Goal: Task Accomplishment & Management: Manage account settings

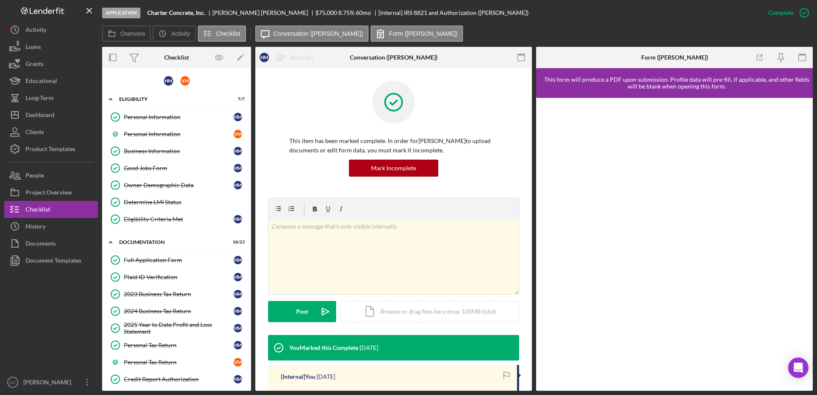
scroll to position [266, 0]
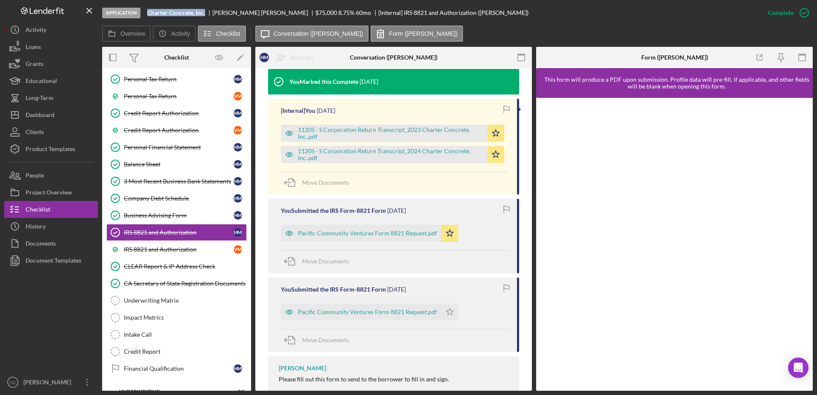
drag, startPoint x: 208, startPoint y: 13, endPoint x: 146, endPoint y: 12, distance: 61.3
click at [146, 12] on div "Application Charter Concrete, Inc. [PERSON_NAME] $75,000 $30,000 8.75 % 60 mo […" at bounding box center [430, 13] width 657 height 26
copy b "Charter Concrete, Inc."
click at [183, 253] on link "IRS 8821 and Authorization V M" at bounding box center [176, 249] width 140 height 17
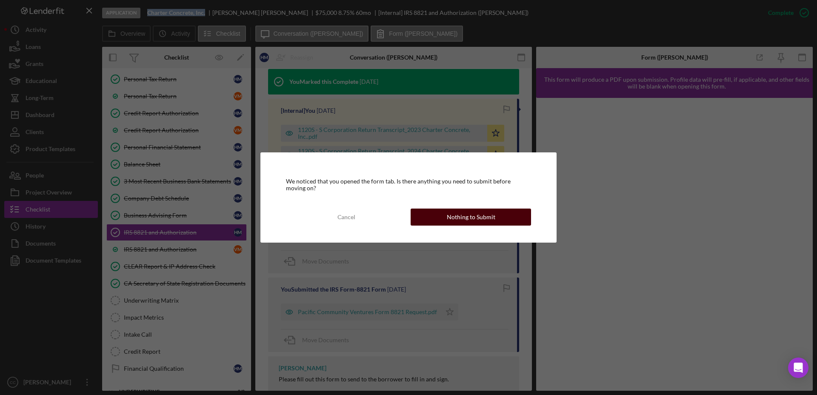
click at [482, 218] on div "Nothing to Submit" at bounding box center [471, 216] width 49 height 17
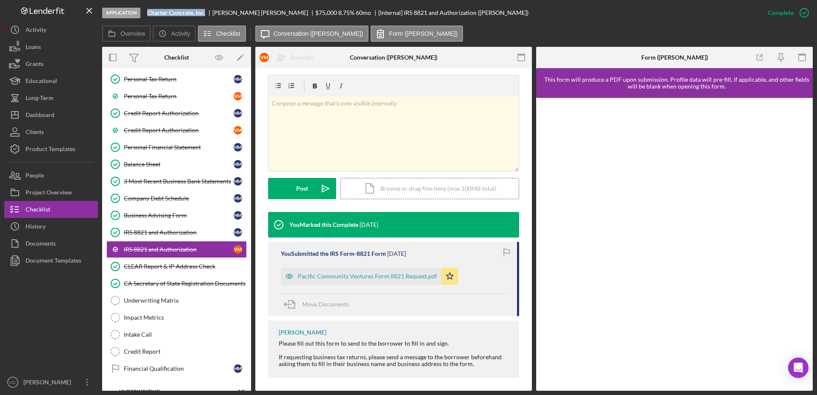
scroll to position [127, 0]
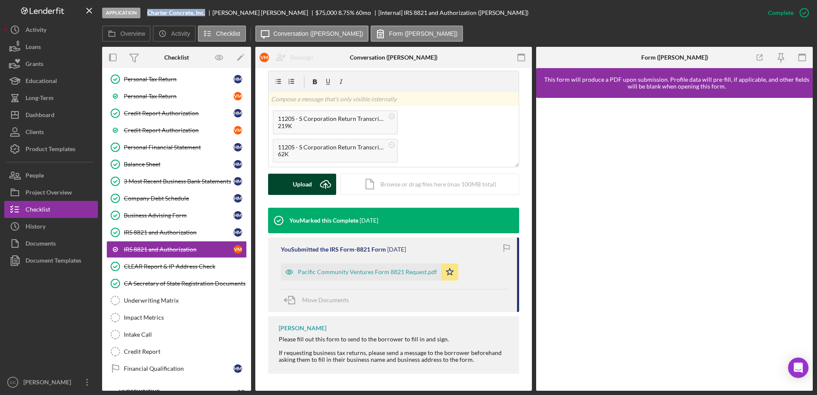
click at [309, 186] on div "Upload" at bounding box center [302, 184] width 19 height 21
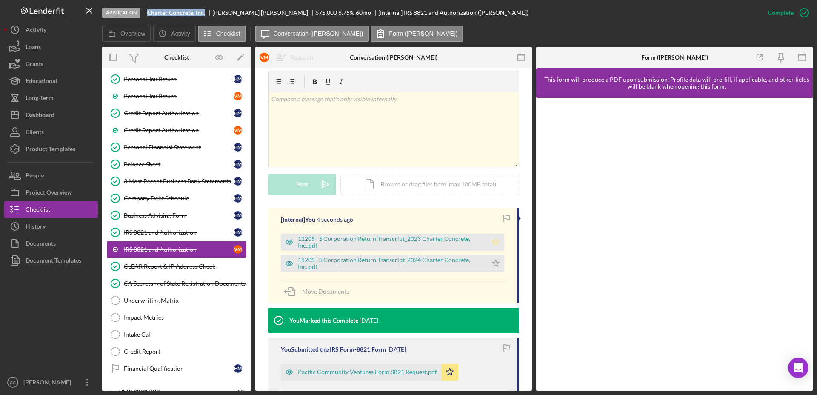
click at [491, 243] on icon "Icon/Star" at bounding box center [495, 242] width 17 height 17
click at [494, 265] on polygon "button" at bounding box center [495, 263] width 7 height 7
click at [171, 266] on div "CLEAR Report & IP Address Check" at bounding box center [185, 266] width 123 height 7
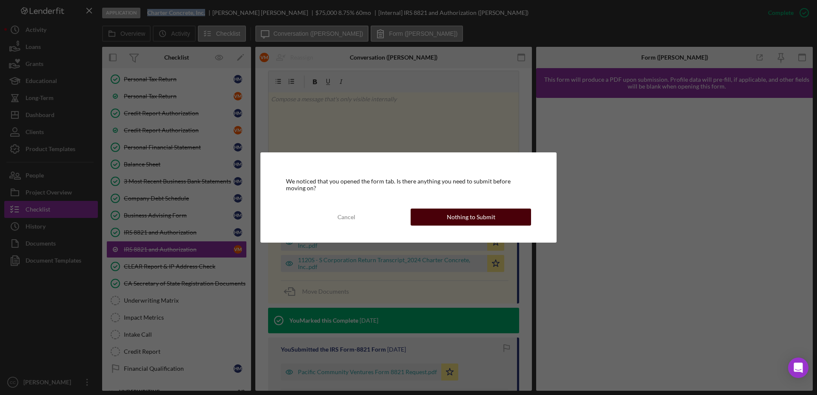
click at [460, 223] on div "Nothing to Submit" at bounding box center [471, 216] width 49 height 17
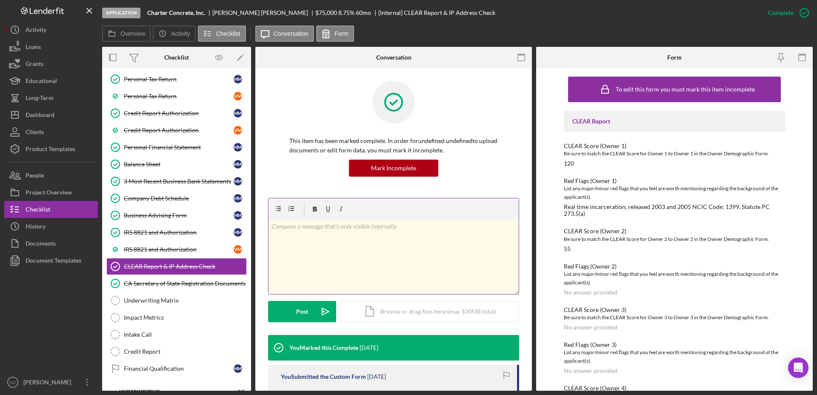
click at [333, 235] on div "v Color teal Color pink Remove color Add row above Add row below Add column bef…" at bounding box center [393, 257] width 250 height 74
click at [290, 314] on button "Post Icon/icon-invite-send" at bounding box center [302, 311] width 68 height 21
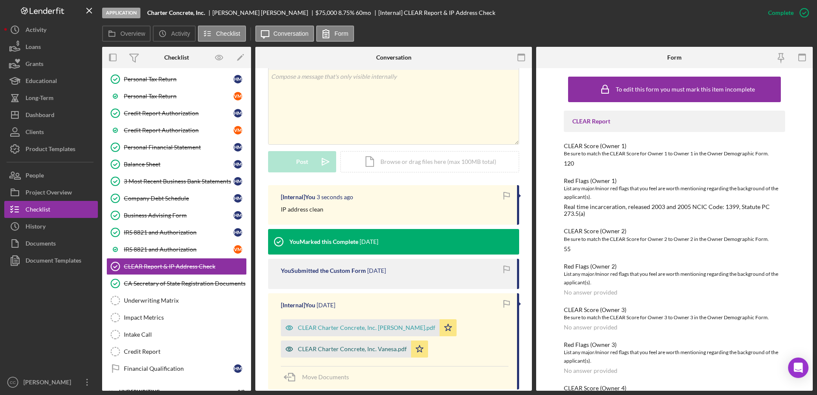
scroll to position [242, 0]
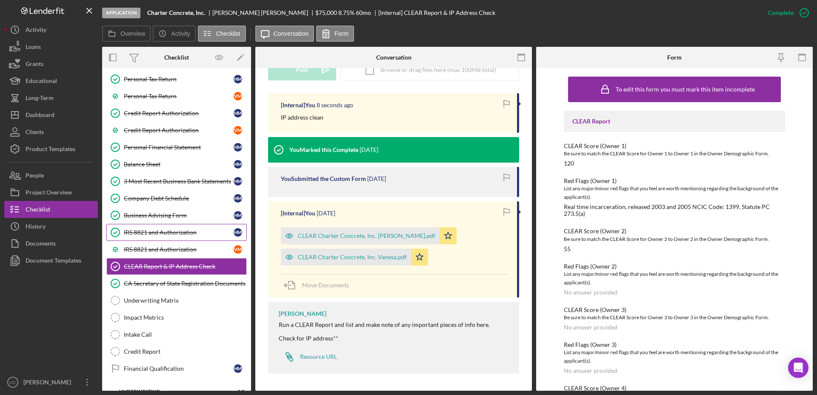
click at [184, 231] on div "IRS 8821 and Authorization" at bounding box center [179, 232] width 110 height 7
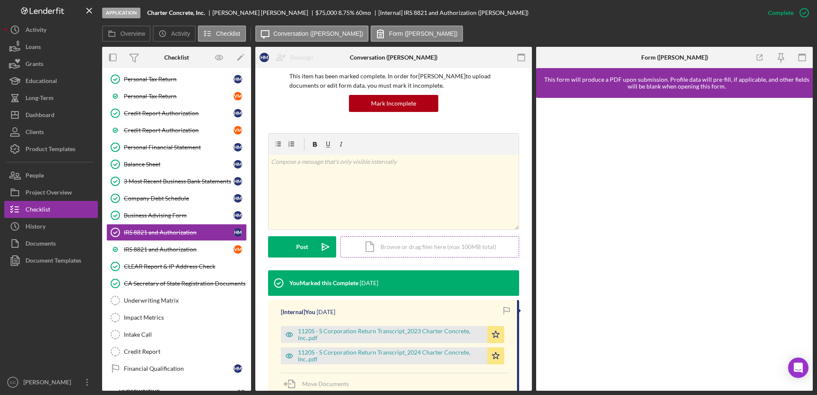
scroll to position [160, 0]
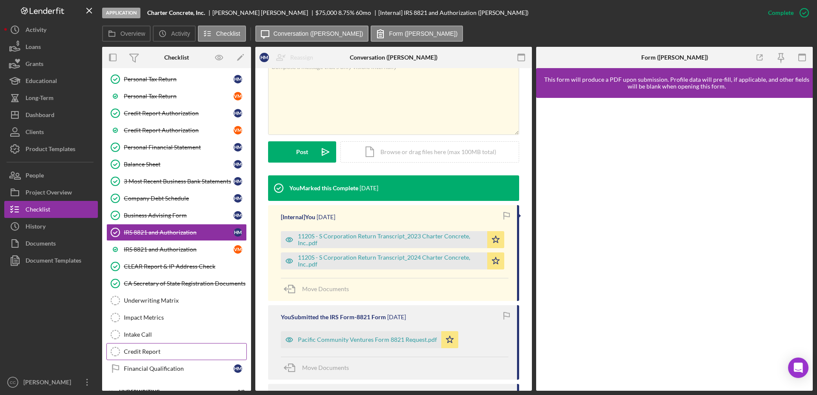
click at [159, 351] on div "Credit Report" at bounding box center [185, 351] width 123 height 7
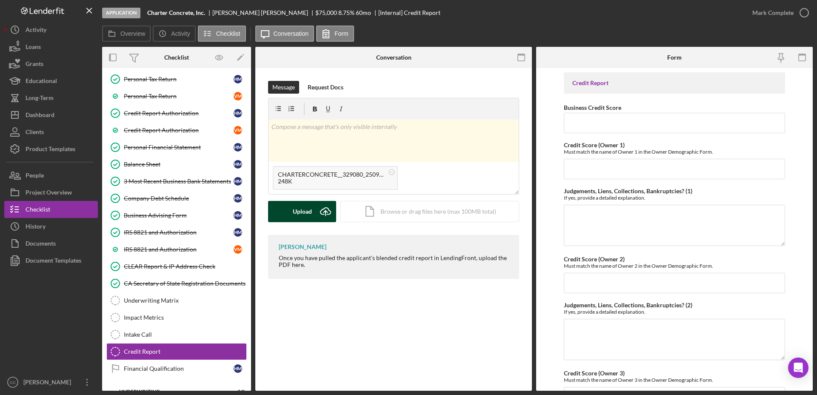
click at [311, 208] on div "Upload" at bounding box center [302, 211] width 19 height 21
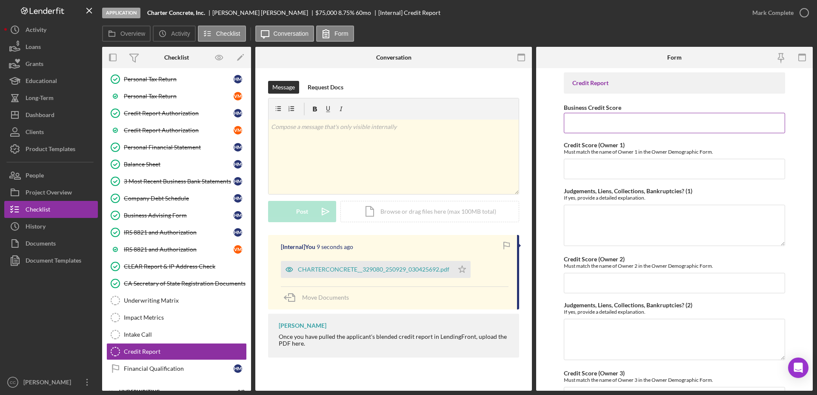
click at [597, 126] on input "Business Credit Score" at bounding box center [674, 123] width 221 height 20
type input "73"
click at [595, 170] on input "Credit Score (Owner 1)" at bounding box center [674, 169] width 221 height 20
click at [613, 277] on input "Credit Score (Owner 2)" at bounding box center [674, 283] width 221 height 20
type input "721"
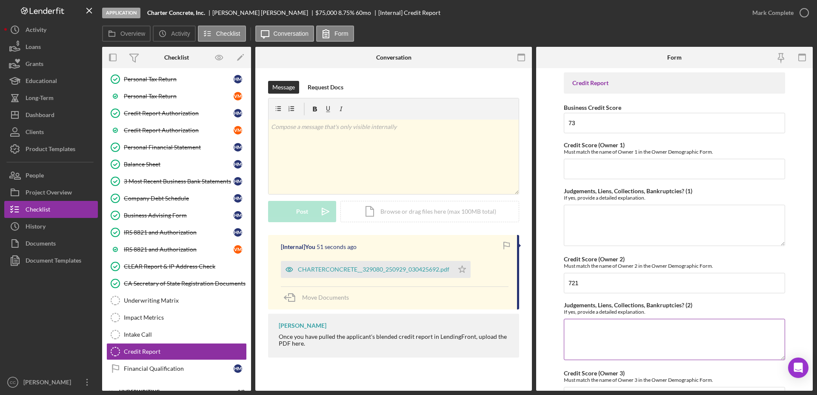
click at [621, 325] on textarea "Judgements, Liens, Collections, Bankruptcies? (2)" at bounding box center [674, 339] width 221 height 41
type textarea "was 30 days past due in [DATE]"
click at [632, 173] on input "Credit Score (Owner 1)" at bounding box center [674, 169] width 221 height 20
type input "784"
click at [631, 214] on textarea "Judgements, Liens, Collections, Bankruptcies? (1)" at bounding box center [674, 225] width 221 height 41
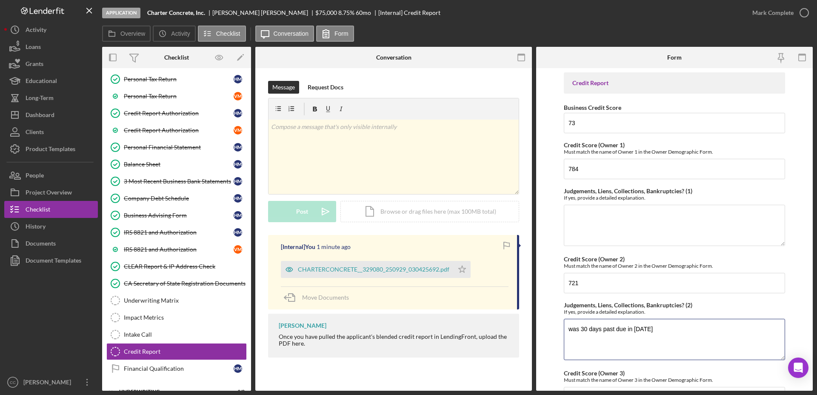
drag, startPoint x: 644, startPoint y: 327, endPoint x: 492, endPoint y: 307, distance: 153.6
click at [492, 307] on div "Overview Internal Workflow Stage Application Icon/Dropdown Arrow Archive (can u…" at bounding box center [457, 219] width 710 height 344
click at [662, 223] on textarea "Judgements, Liens, Collections, Bankruptcies? (1)" at bounding box center [674, 225] width 221 height 41
paste textarea "was 30 days past due in [DATE]"
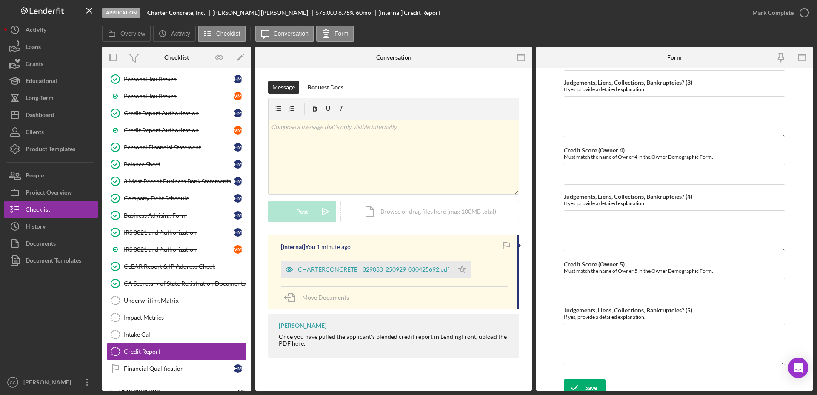
scroll to position [343, 0]
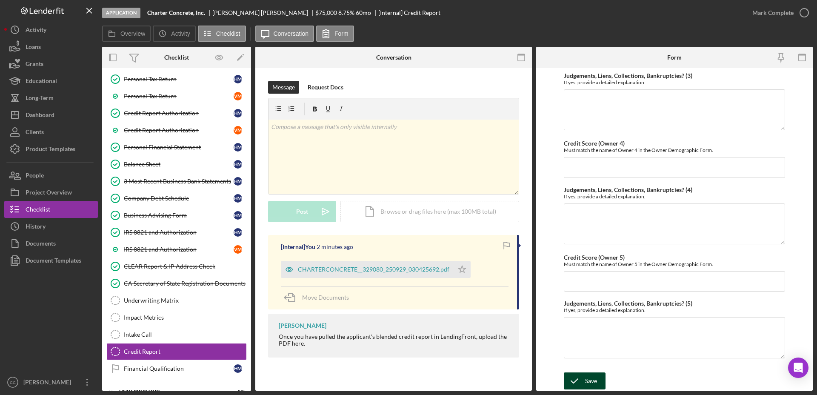
type textarea "was 30 days past due in [DATE] on more than one account, has since then paid th…"
click at [591, 379] on div "Save" at bounding box center [591, 380] width 12 height 17
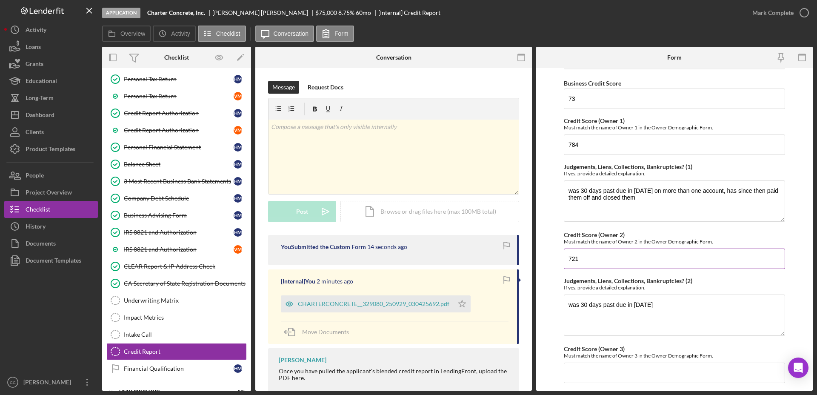
scroll to position [0, 0]
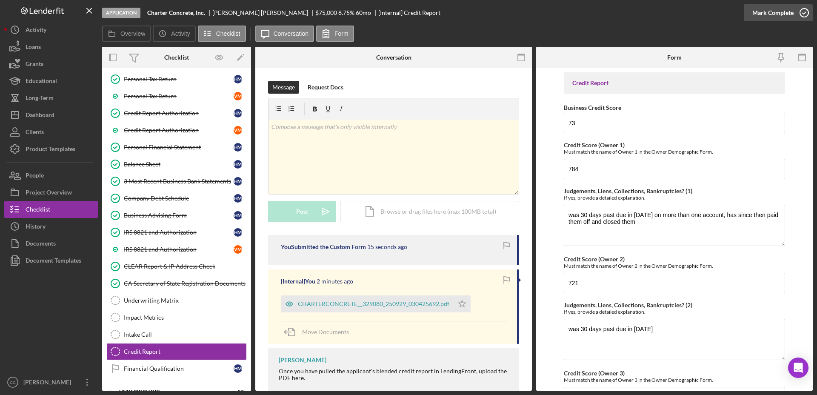
click at [809, 9] on icon "button" at bounding box center [803, 12] width 21 height 21
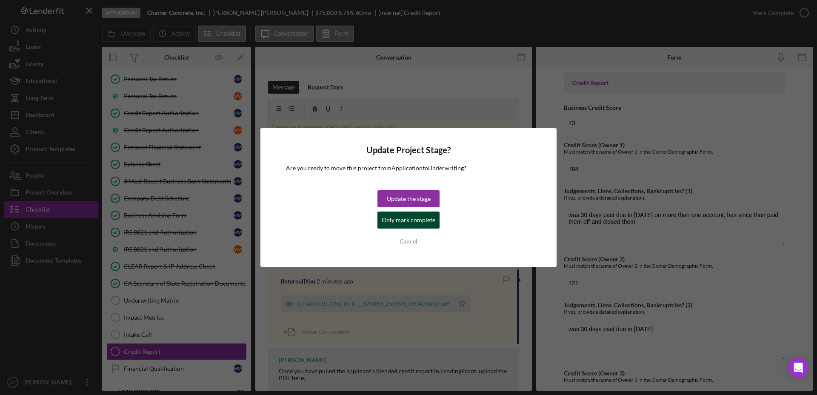
click at [397, 219] on div "Only mark complete" at bounding box center [409, 219] width 54 height 17
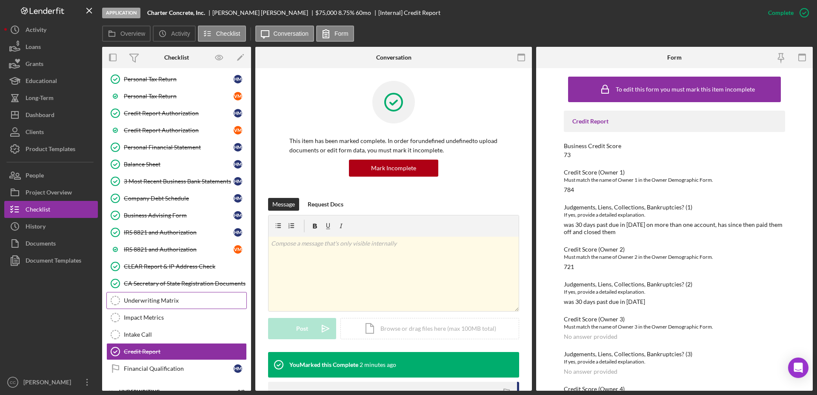
click at [181, 303] on div "Underwriting Matrix" at bounding box center [185, 300] width 123 height 7
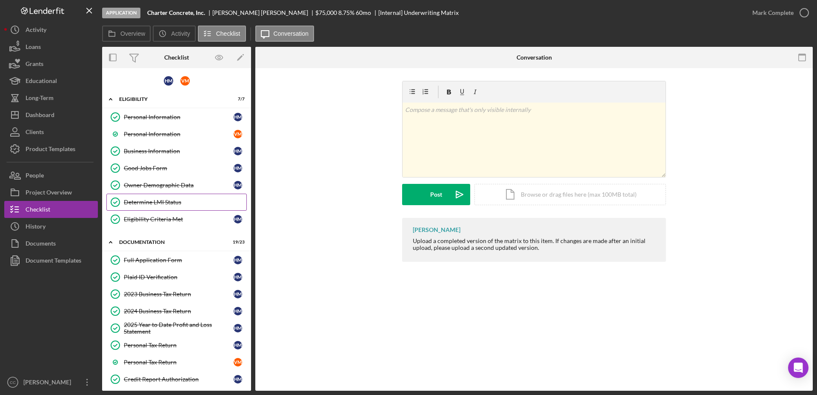
click at [158, 202] on div "Determine LMI Status" at bounding box center [185, 202] width 123 height 7
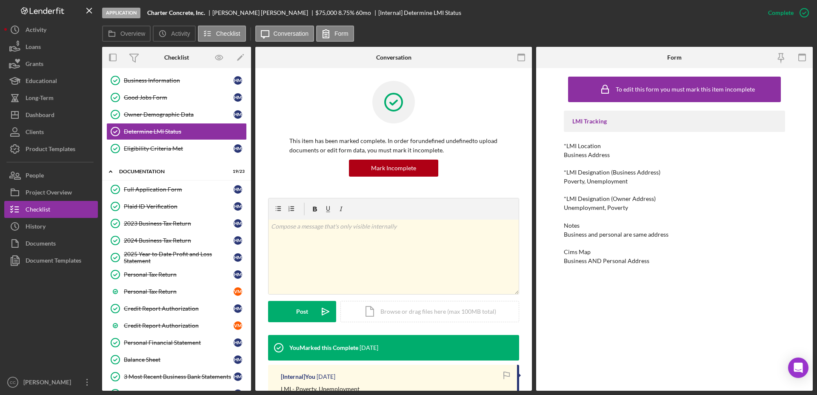
scroll to position [299, 0]
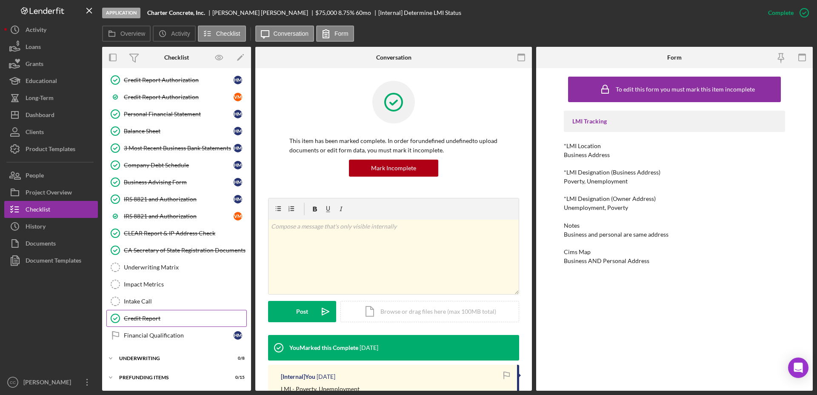
click at [143, 315] on div "Credit Report" at bounding box center [185, 318] width 123 height 7
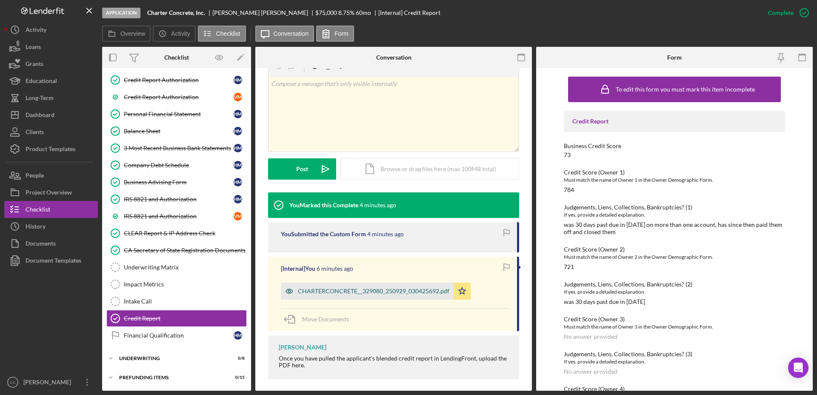
click at [371, 291] on div "CHARTERCONCRETE__329080_250929_030425692.pdf" at bounding box center [373, 291] width 151 height 7
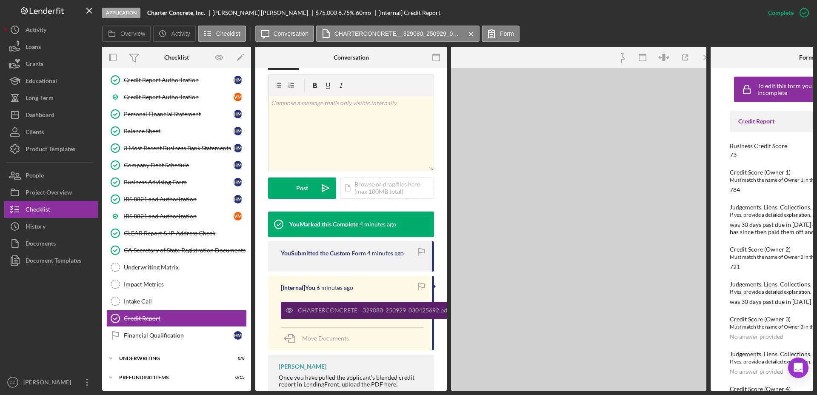
scroll to position [169, 0]
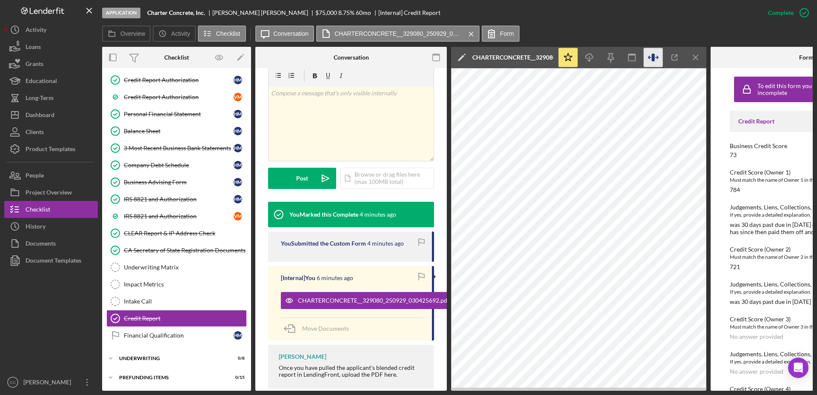
click at [651, 55] on icon "button" at bounding box center [653, 57] width 19 height 19
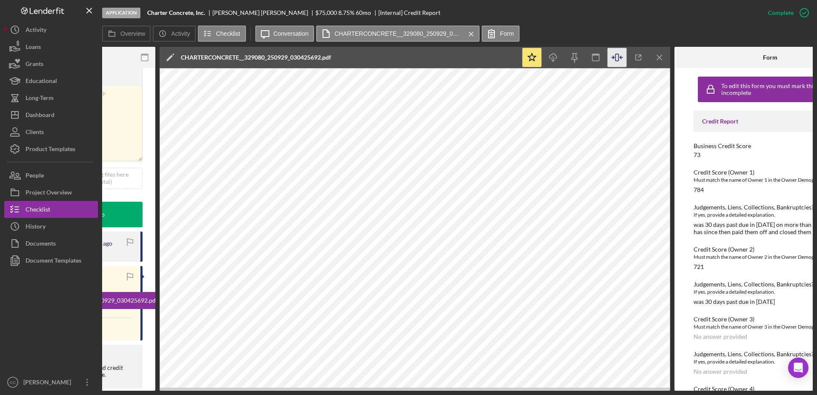
scroll to position [0, 0]
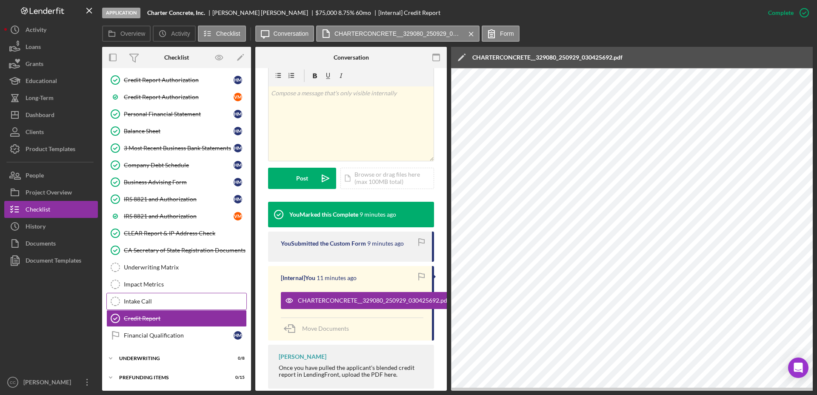
click at [165, 301] on div "Intake Call" at bounding box center [185, 301] width 123 height 7
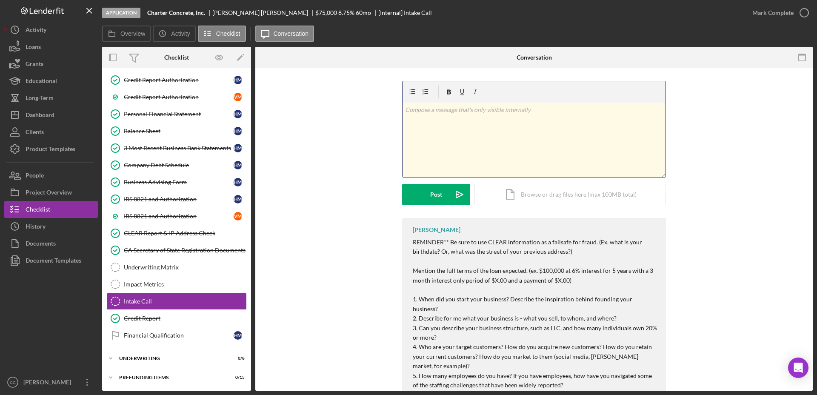
click at [497, 140] on div "v Color teal Color pink Remove color Add row above Add row below Add column bef…" at bounding box center [533, 140] width 263 height 74
click at [437, 195] on div "Post" at bounding box center [436, 194] width 12 height 21
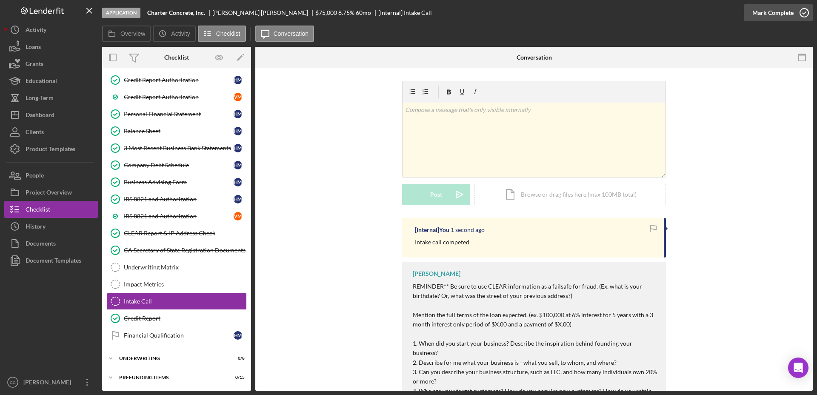
click at [782, 12] on div "Mark Complete" at bounding box center [772, 12] width 41 height 17
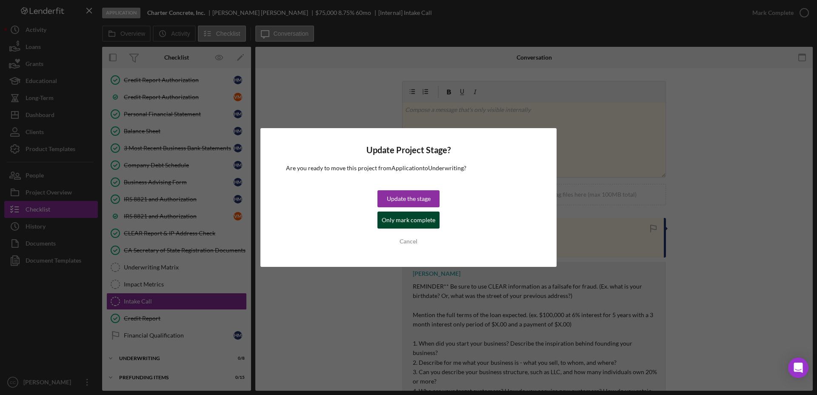
click at [419, 223] on div "Only mark complete" at bounding box center [409, 219] width 54 height 17
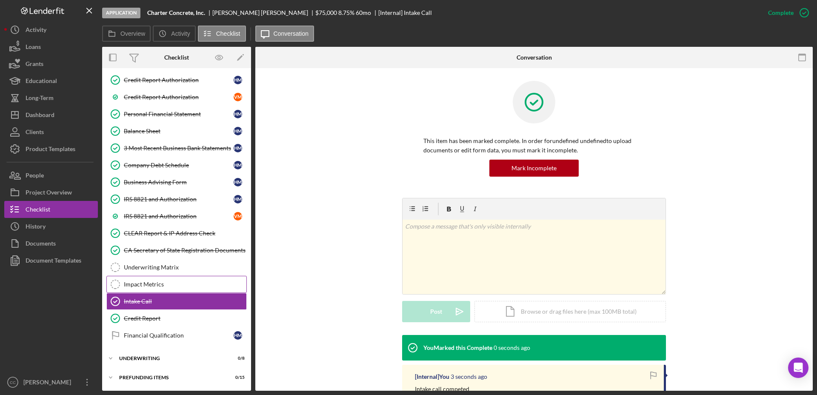
click at [159, 287] on div "Impact Metrics" at bounding box center [185, 284] width 123 height 7
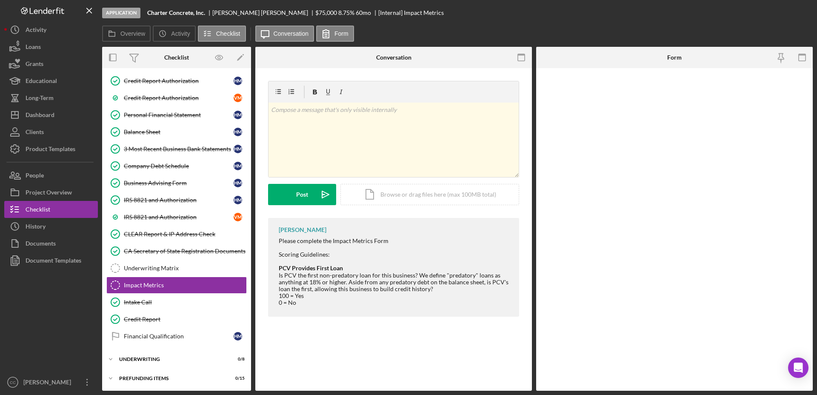
scroll to position [299, 0]
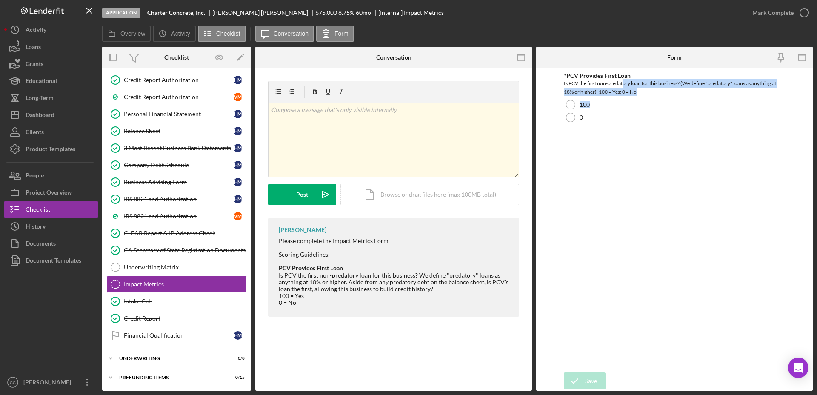
drag, startPoint x: 629, startPoint y: 83, endPoint x: 816, endPoint y: 99, distance: 188.3
click at [816, 99] on div "Application Charter Concrete, Inc. [PERSON_NAME] $75,000 $30,000 8.75 % 60 mo […" at bounding box center [408, 197] width 817 height 395
click at [572, 105] on div at bounding box center [570, 104] width 9 height 9
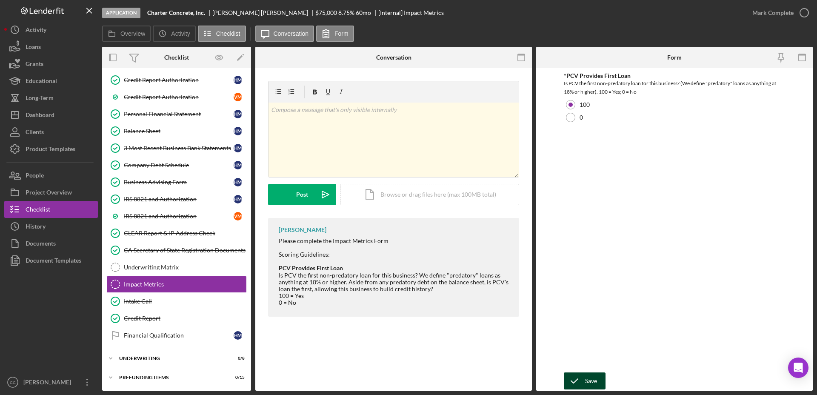
click at [575, 374] on icon "submit" at bounding box center [574, 380] width 21 height 21
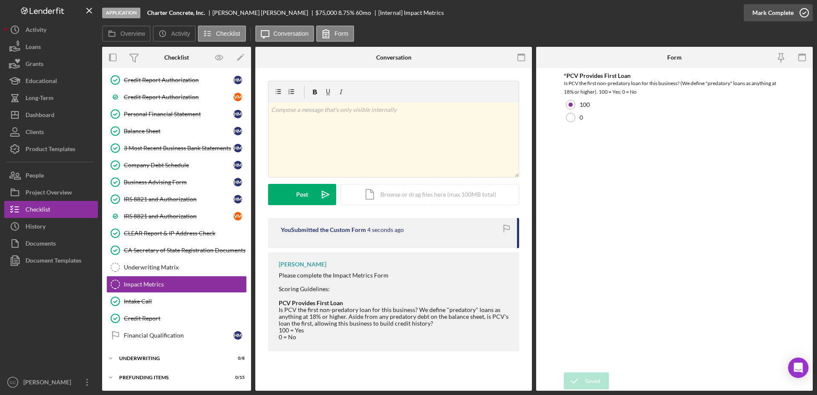
click at [801, 14] on icon "button" at bounding box center [803, 12] width 21 height 21
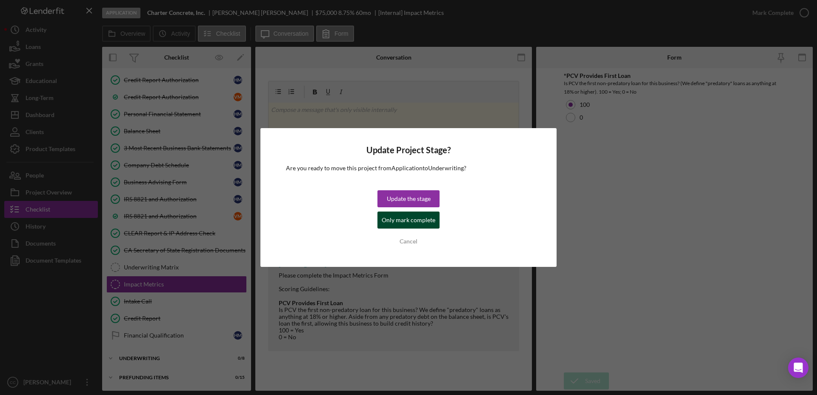
click at [386, 220] on div "Only mark complete" at bounding box center [409, 219] width 54 height 17
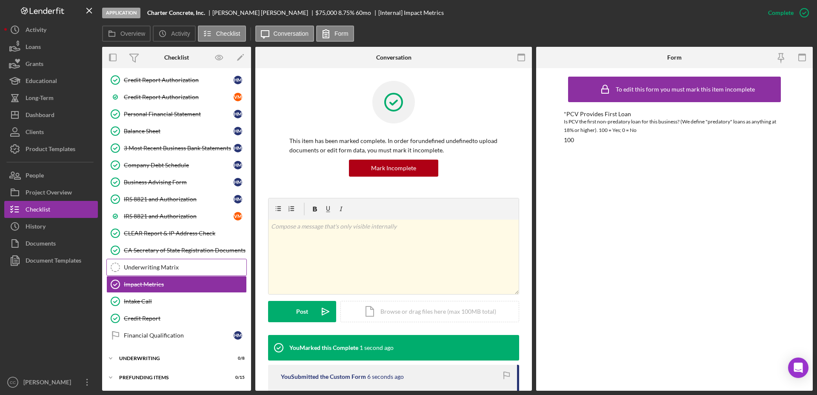
click at [153, 268] on div "Underwriting Matrix" at bounding box center [185, 267] width 123 height 7
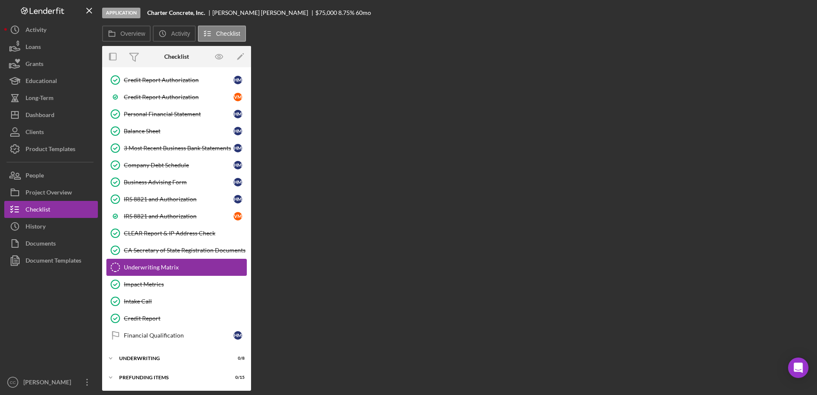
scroll to position [299, 0]
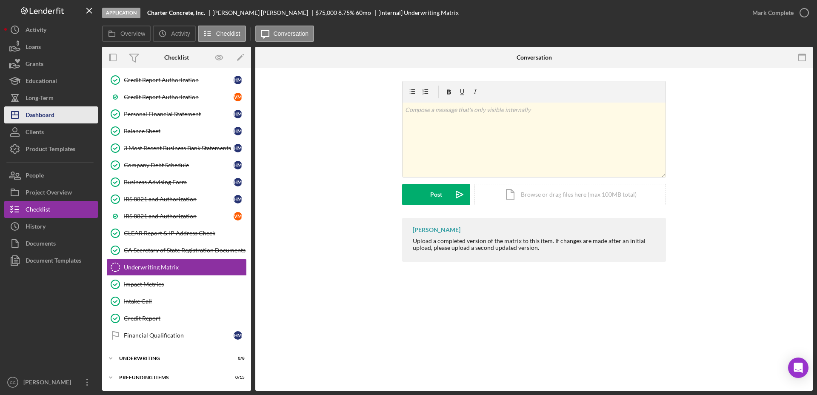
click at [29, 117] on div "Dashboard" at bounding box center [40, 115] width 29 height 19
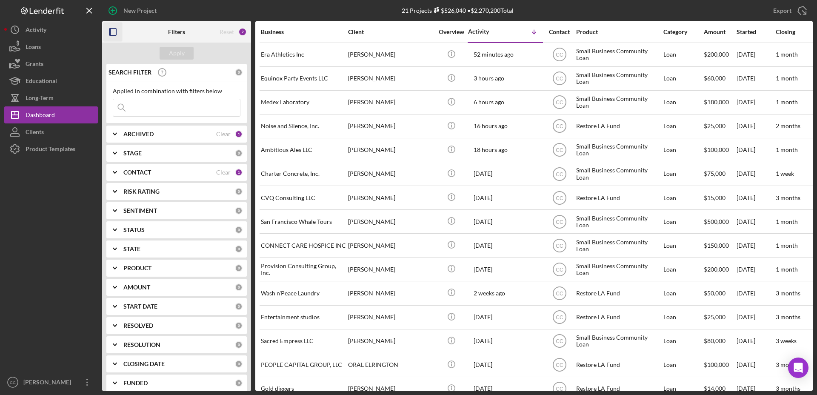
click at [117, 26] on icon "button" at bounding box center [112, 32] width 19 height 19
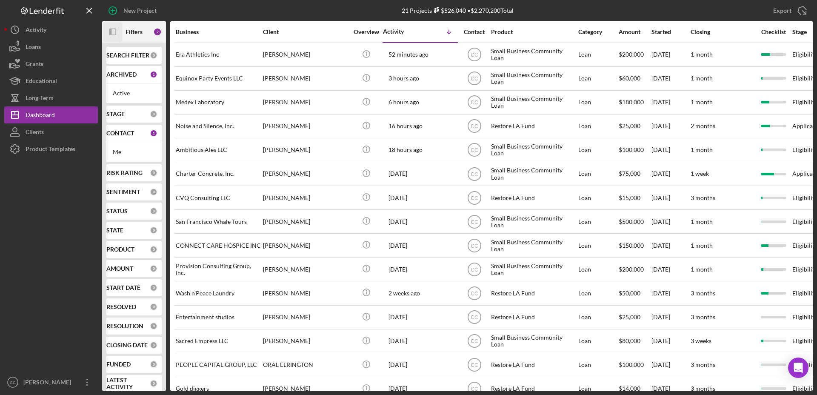
click at [113, 30] on icon "Icon/Panel Side Expand" at bounding box center [112, 32] width 19 height 19
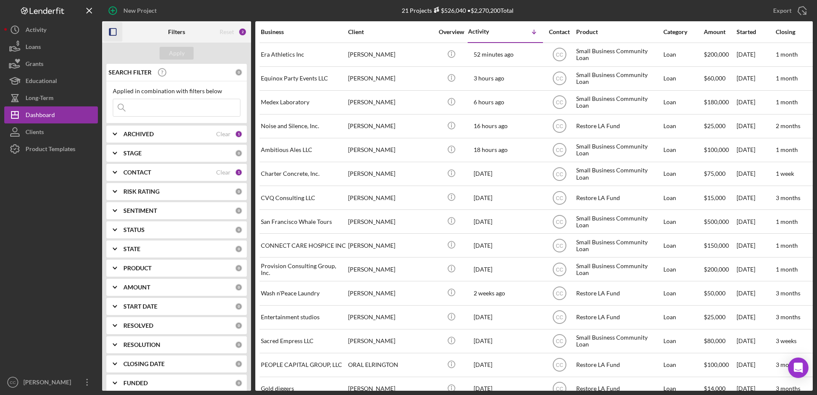
click at [154, 134] on div "ARCHIVED" at bounding box center [169, 134] width 93 height 7
click at [120, 183] on input "Archived" at bounding box center [117, 182] width 9 height 9
checkbox input "true"
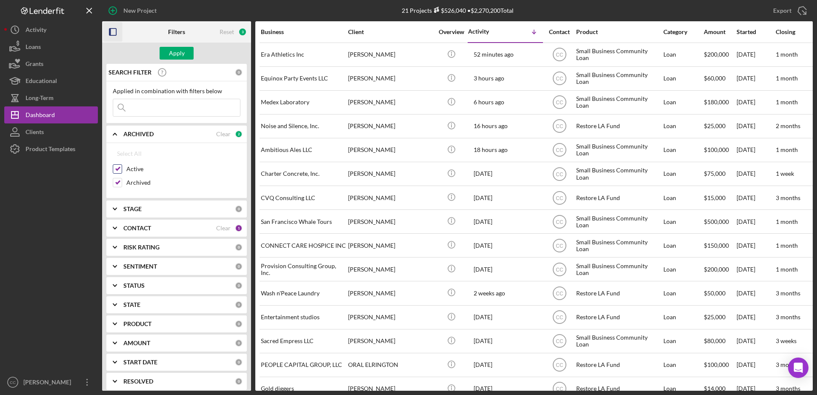
click at [115, 166] on input "Active" at bounding box center [117, 169] width 9 height 9
click at [181, 54] on div "Apply" at bounding box center [177, 53] width 16 height 13
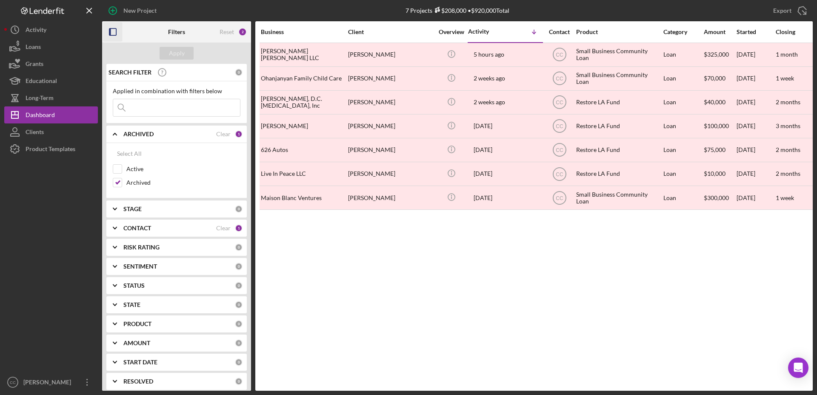
click at [520, 289] on div "Business Client Overview Activity Icon/Table Sort Arrow Contact Product Categor…" at bounding box center [533, 205] width 557 height 369
click at [118, 174] on div "Active" at bounding box center [177, 171] width 128 height 14
click at [116, 168] on input "Active" at bounding box center [117, 169] width 9 height 9
checkbox input "true"
click at [120, 183] on input "Archived" at bounding box center [117, 182] width 9 height 9
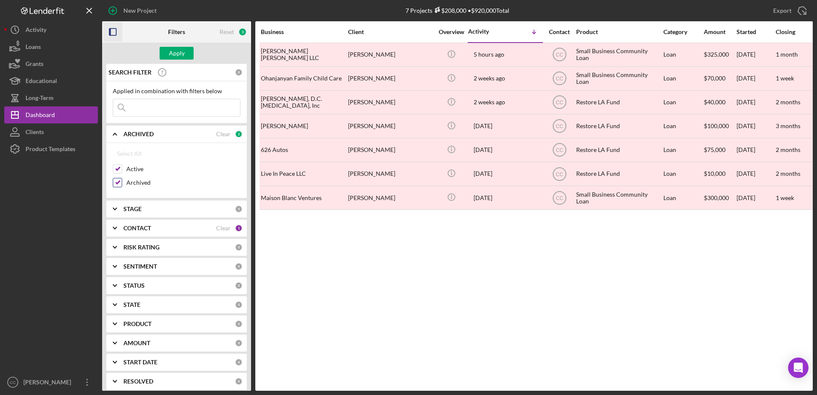
checkbox input "false"
click at [175, 49] on div "Apply" at bounding box center [177, 53] width 16 height 13
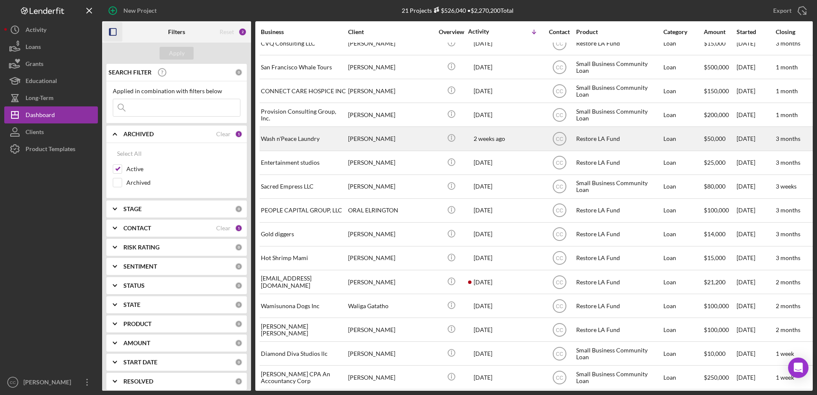
scroll to position [165, 0]
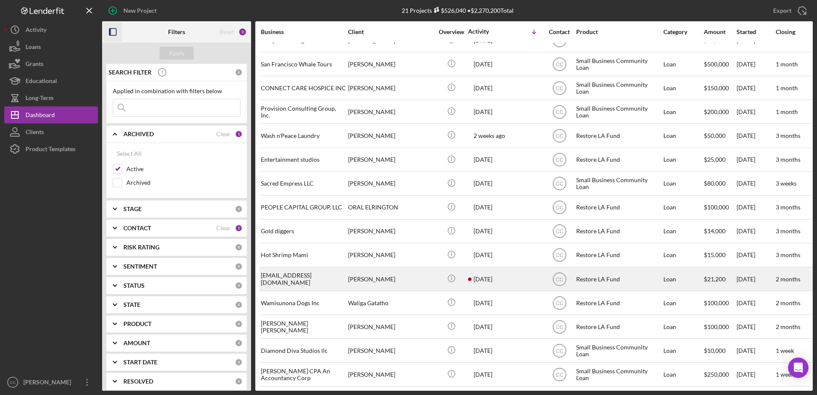
click at [391, 268] on div "[PERSON_NAME]" at bounding box center [390, 279] width 85 height 23
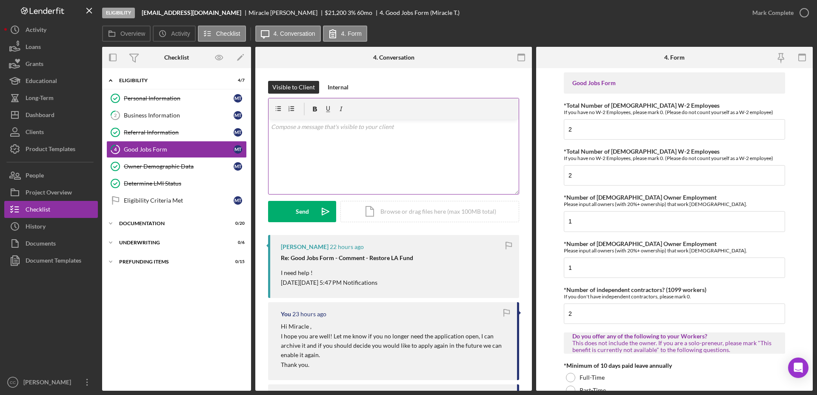
click at [362, 153] on div "v Color teal Color pink Remove color Add row above Add row below Add column bef…" at bounding box center [393, 157] width 250 height 74
click at [258, 11] on div "[PERSON_NAME]" at bounding box center [286, 12] width 76 height 7
copy div "Miracle"
click at [410, 143] on div "v Color teal Color pink Remove color Add row above Add row below Add column bef…" at bounding box center [393, 157] width 250 height 74
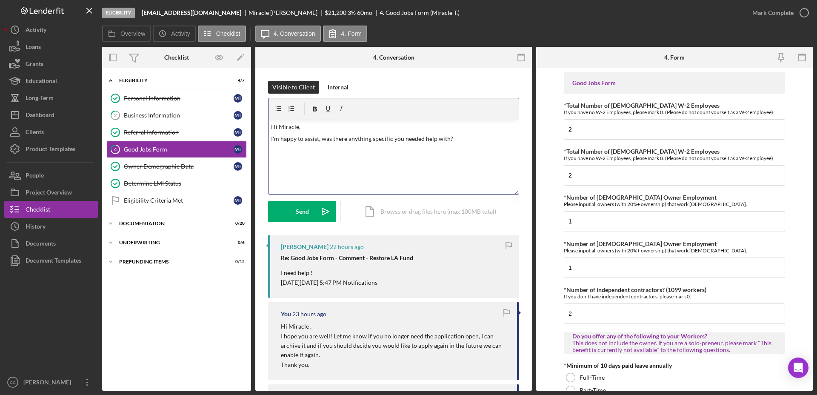
click at [468, 137] on p "I'm happy to assist, was there anything specific you needed help with?" at bounding box center [393, 138] width 245 height 9
click at [315, 209] on icon "Icon/icon-invite-send" at bounding box center [325, 211] width 21 height 21
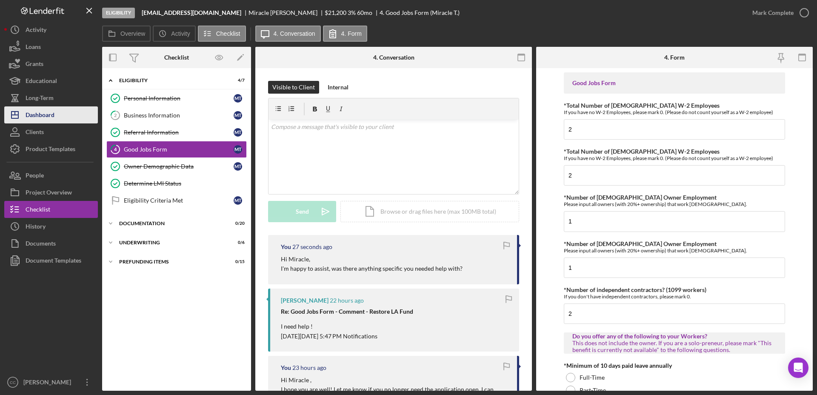
click at [42, 108] on div "Dashboard" at bounding box center [40, 115] width 29 height 19
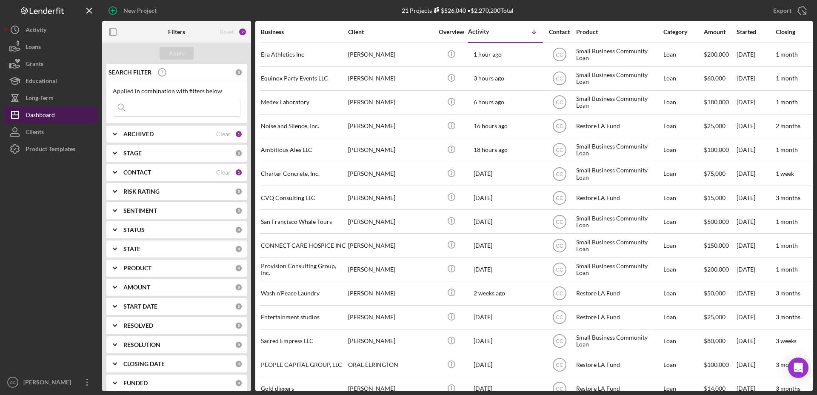
click at [31, 114] on div "Dashboard" at bounding box center [40, 115] width 29 height 19
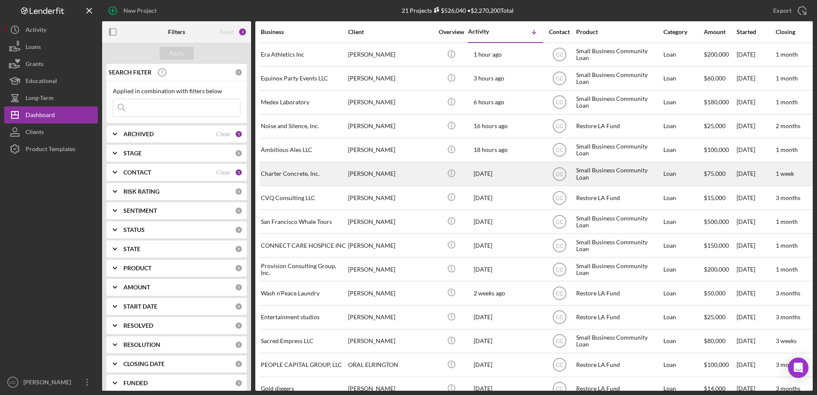
click at [299, 176] on div "Charter Concrete, Inc." at bounding box center [303, 174] width 85 height 23
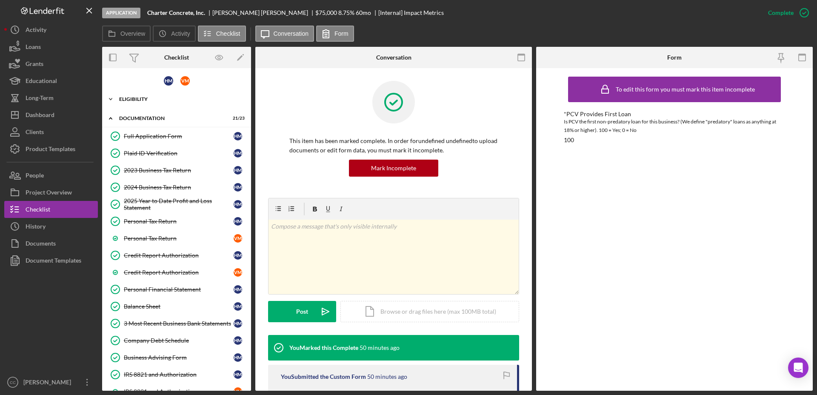
click at [151, 106] on div "Icon/Expander Eligibility 7 / 7" at bounding box center [176, 99] width 149 height 17
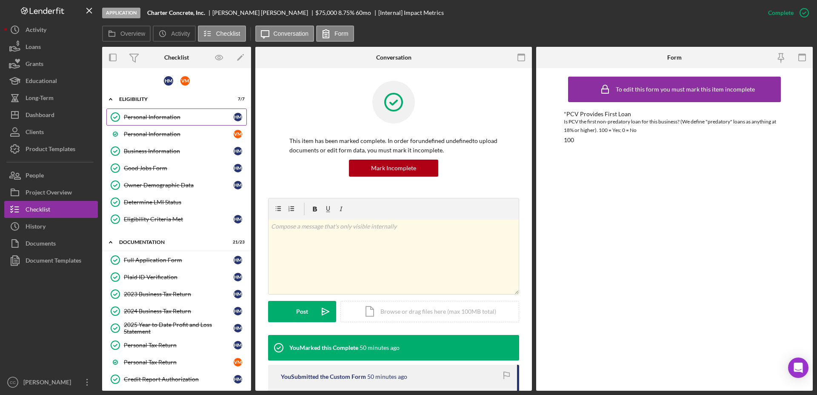
click at [156, 115] on div "Personal Information" at bounding box center [179, 117] width 110 height 7
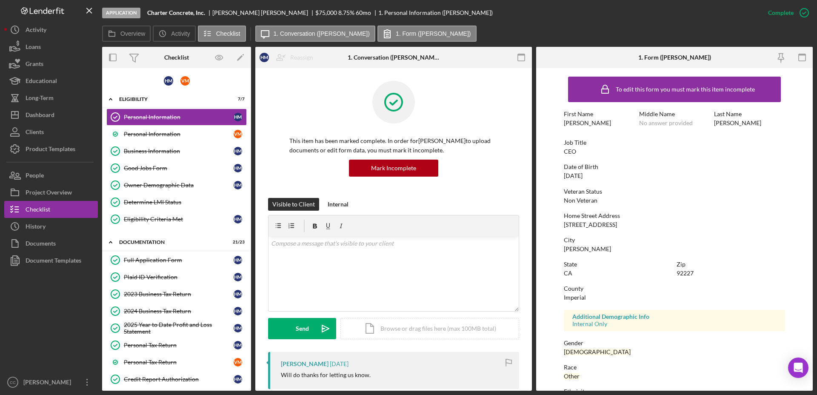
drag, startPoint x: 597, startPoint y: 174, endPoint x: 584, endPoint y: 177, distance: 13.5
click at [584, 177] on div "Date of Birth [DEMOGRAPHIC_DATA]" at bounding box center [674, 171] width 221 height 16
click at [167, 134] on div "Personal Information" at bounding box center [179, 134] width 110 height 7
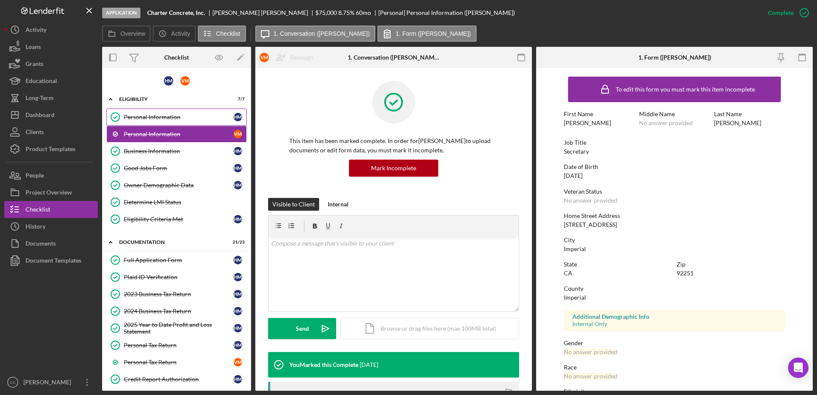
click at [168, 117] on div "Personal Information" at bounding box center [179, 117] width 110 height 7
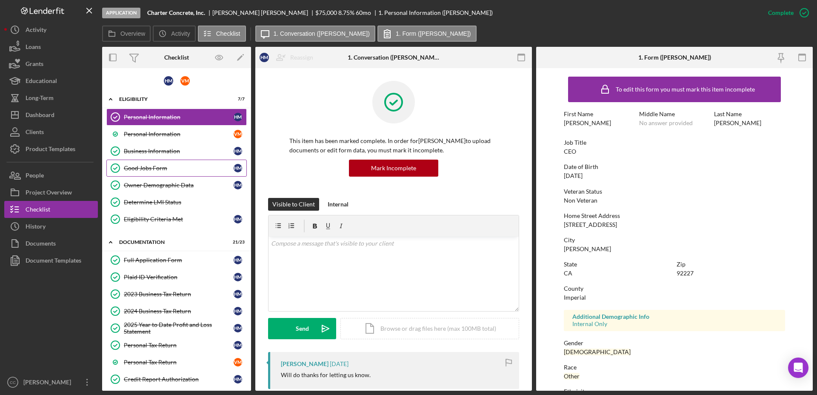
click at [163, 168] on div "Good Jobs Form" at bounding box center [179, 168] width 110 height 7
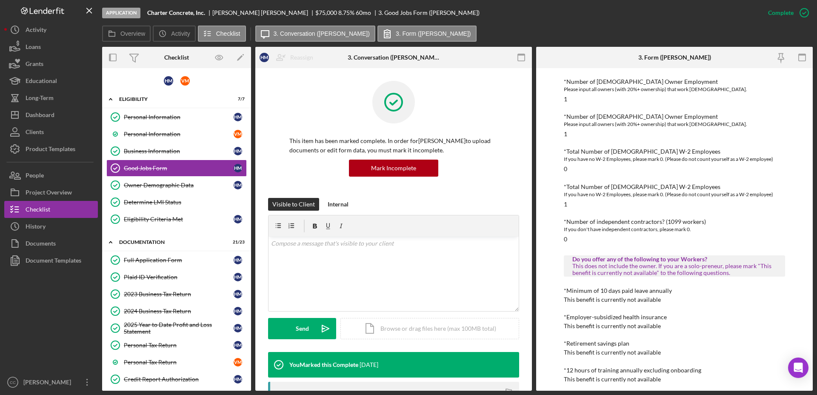
scroll to position [53, 0]
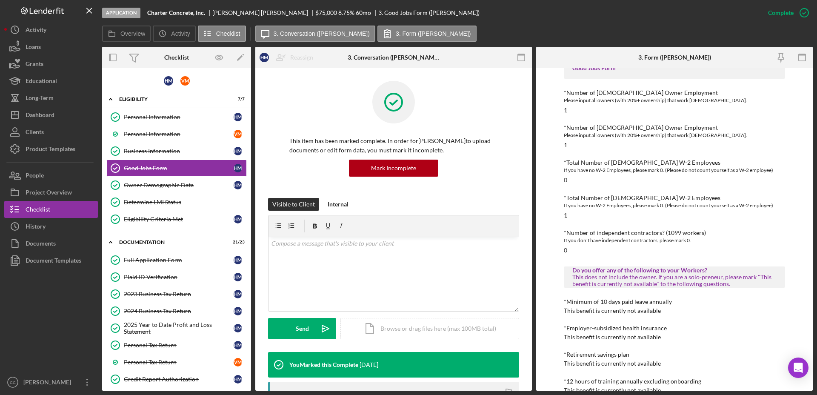
click at [514, 111] on div "This item has been marked complete. In order for [PERSON_NAME] to upload docume…" at bounding box center [393, 139] width 251 height 117
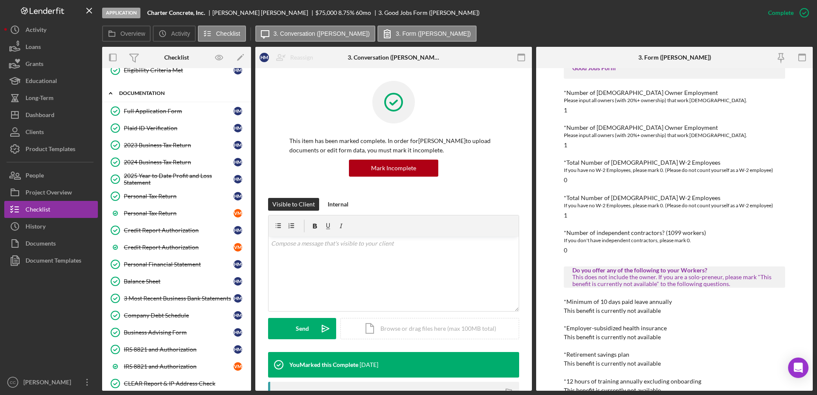
scroll to position [299, 0]
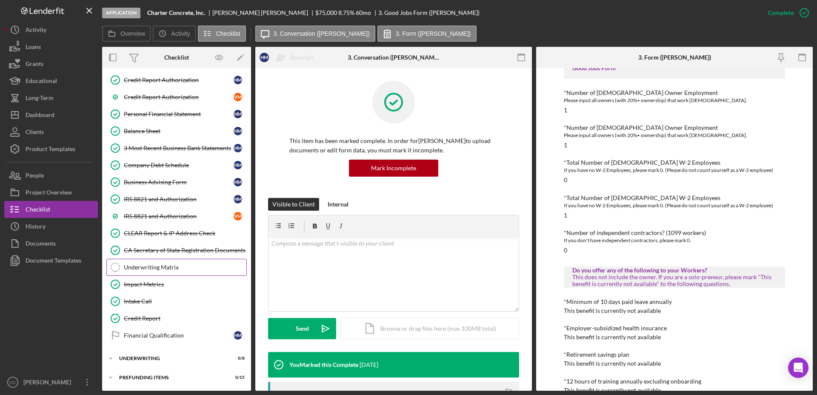
click at [159, 268] on div "Underwriting Matrix" at bounding box center [185, 267] width 123 height 7
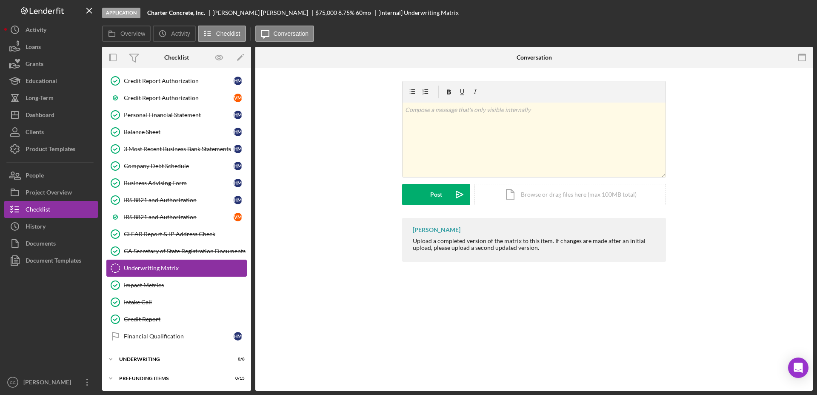
scroll to position [299, 0]
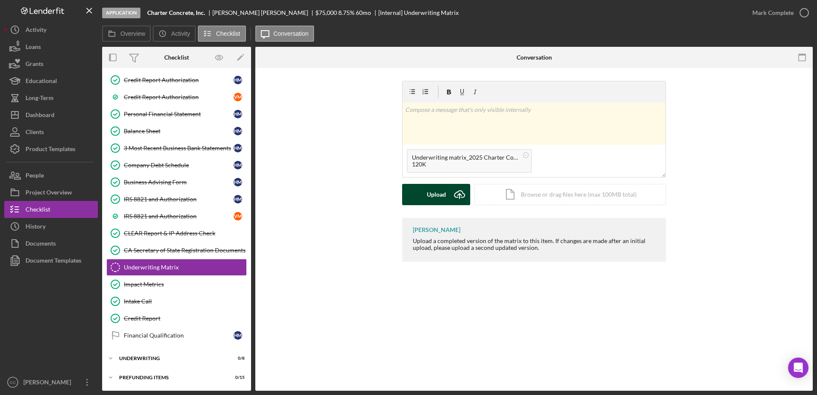
click at [447, 197] on button "Upload Icon/Upload" at bounding box center [436, 194] width 68 height 21
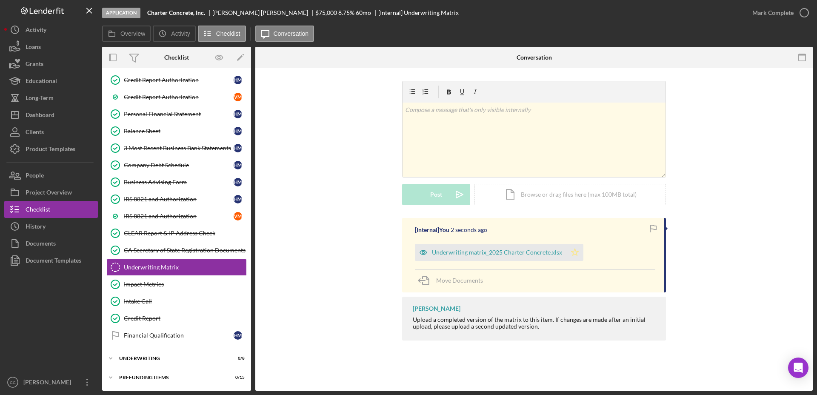
click at [571, 251] on polygon "button" at bounding box center [574, 251] width 7 height 7
click at [408, 165] on div "v Color teal Color pink Remove color Add row above Add row below Add column bef…" at bounding box center [533, 140] width 263 height 74
click at [334, 192] on div "v Color teal Color pink Remove color Add row above Add row below Add column bef…" at bounding box center [534, 149] width 532 height 137
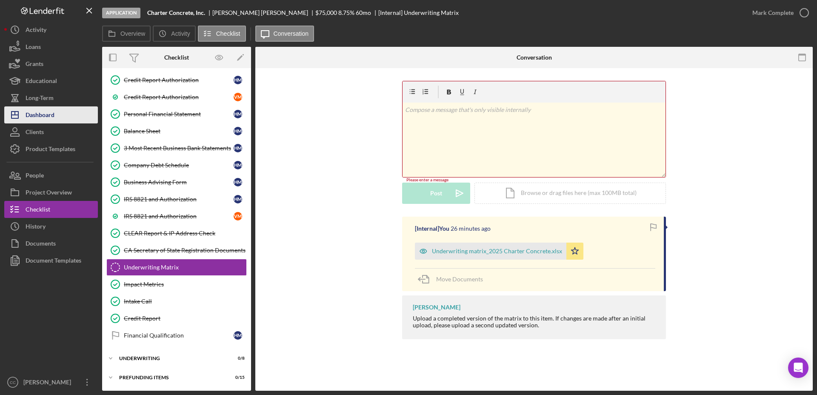
click at [57, 117] on button "Icon/Dashboard Dashboard" at bounding box center [51, 114] width 94 height 17
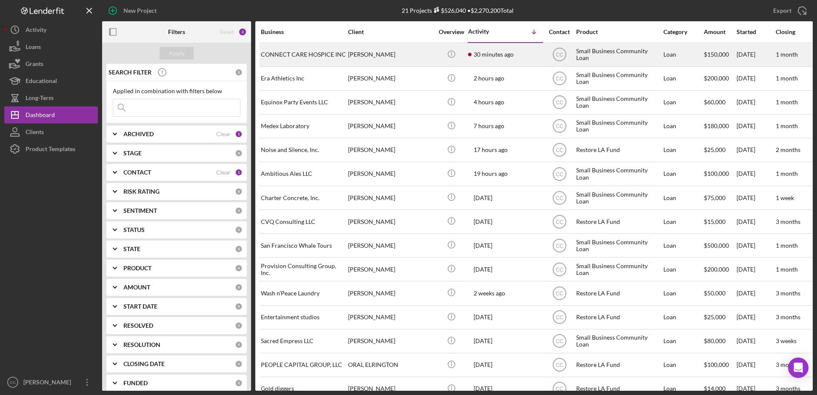
click at [420, 55] on div "[PERSON_NAME]" at bounding box center [390, 54] width 85 height 23
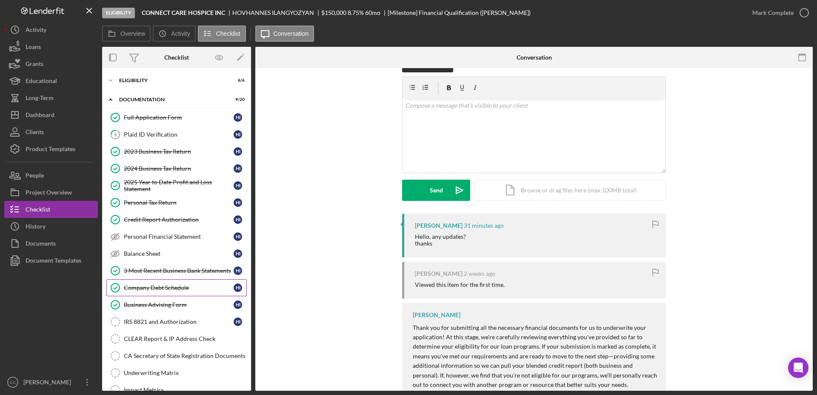
scroll to position [0, 0]
click at [175, 136] on div "Plaid ID Verification" at bounding box center [179, 134] width 110 height 7
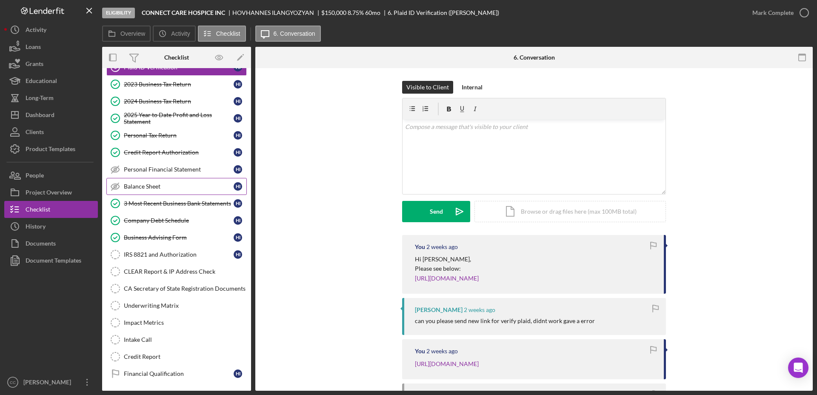
scroll to position [66, 0]
click at [162, 254] on div "IRS 8821 and Authorization" at bounding box center [179, 255] width 110 height 7
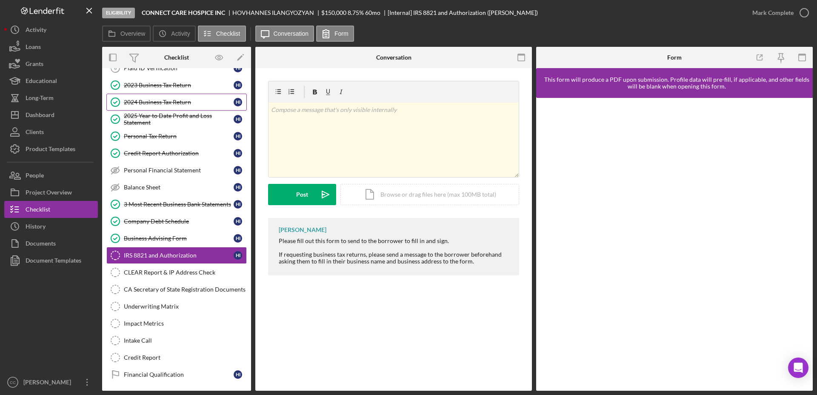
click at [159, 99] on div "2024 Business Tax Return" at bounding box center [179, 102] width 110 height 7
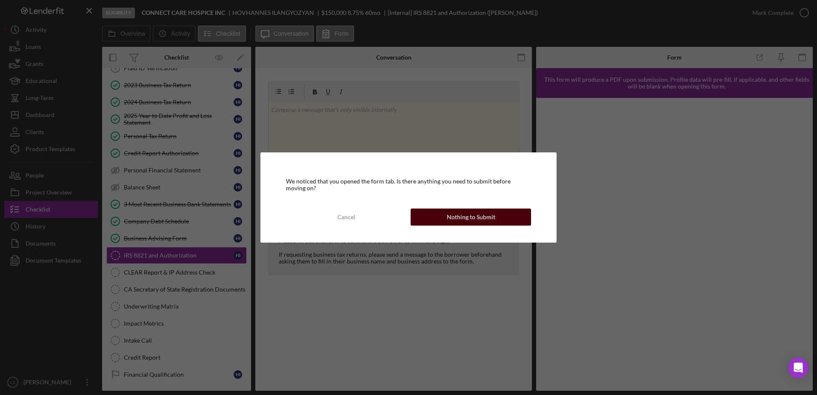
click at [470, 209] on div "Nothing to Submit" at bounding box center [471, 216] width 49 height 17
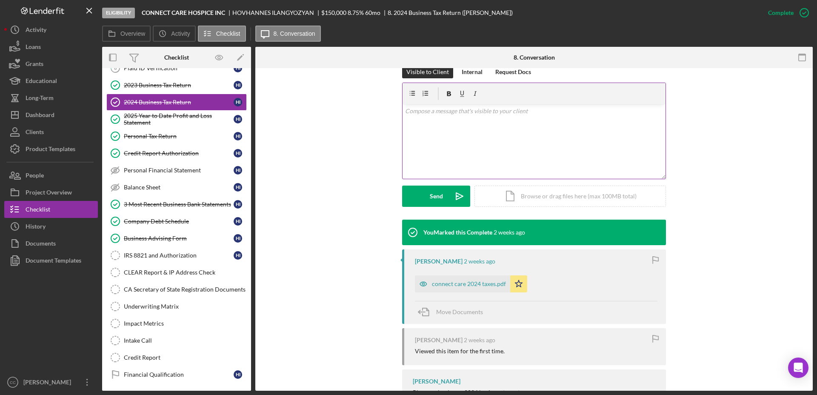
scroll to position [171, 0]
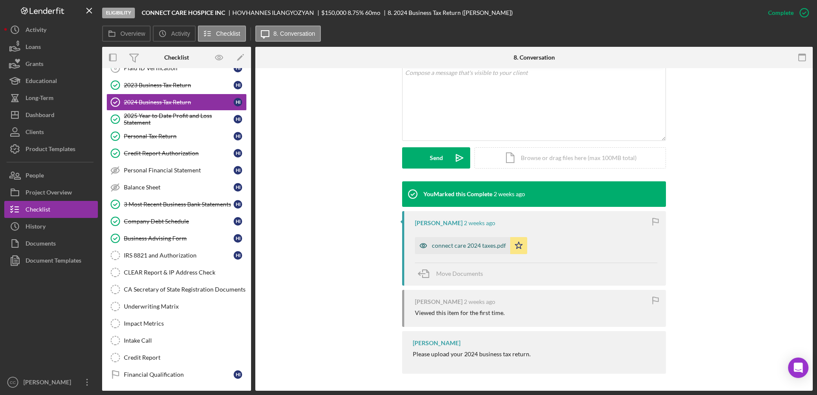
click at [482, 242] on div "connect care 2024 taxes.pdf" at bounding box center [469, 245] width 74 height 7
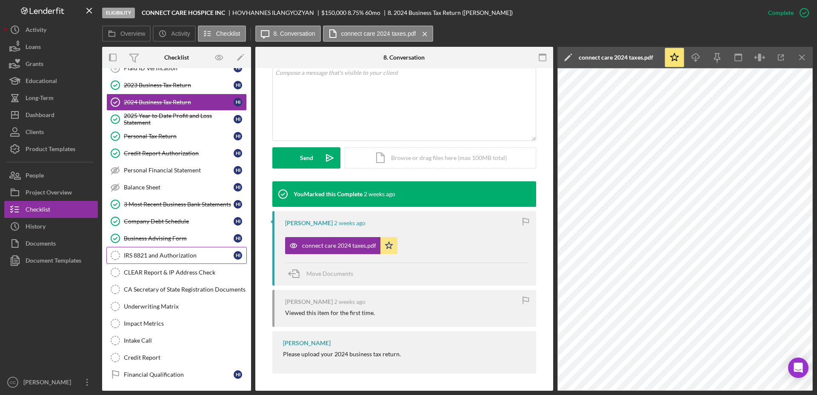
click at [158, 253] on div "IRS 8821 and Authorization" at bounding box center [179, 255] width 110 height 7
